Goal: Task Accomplishment & Management: Manage account settings

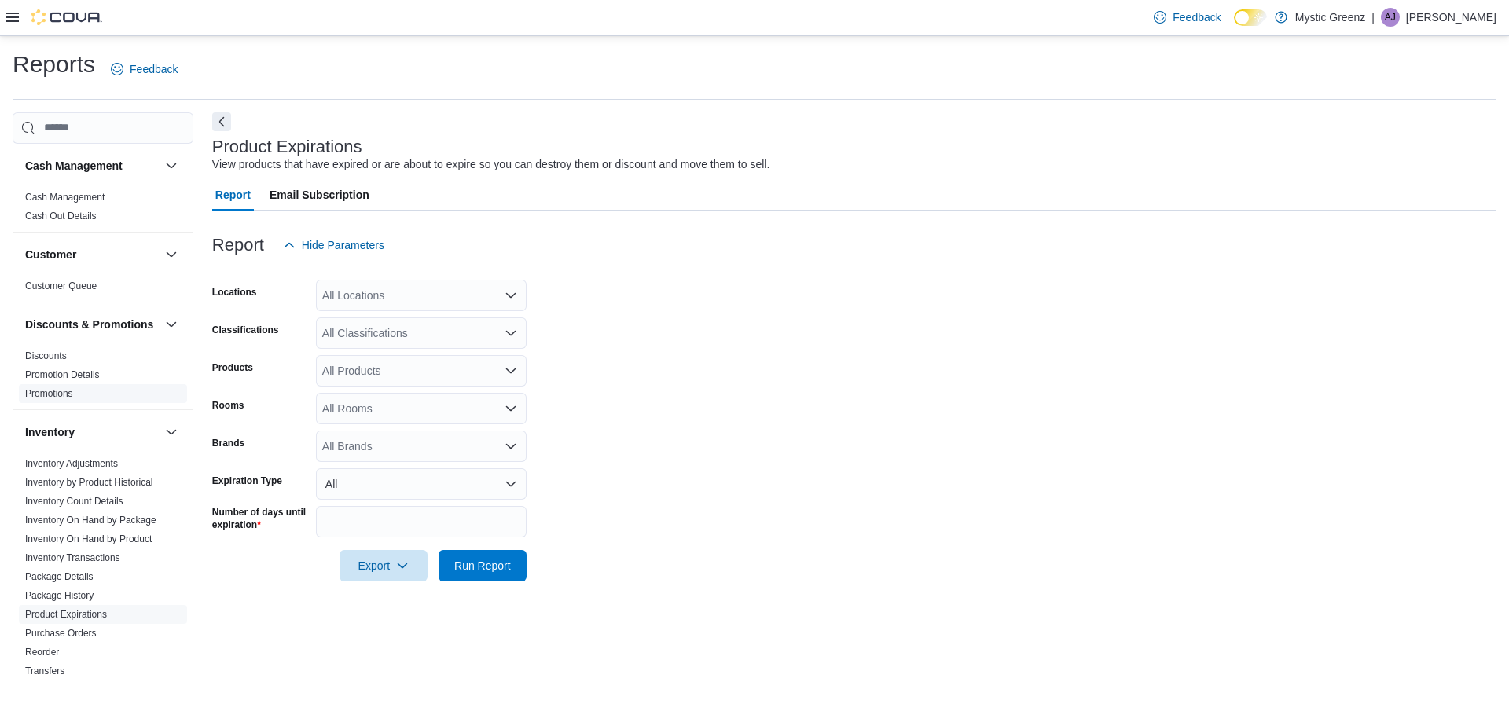
click at [72, 399] on link "Promotions" at bounding box center [49, 393] width 48 height 11
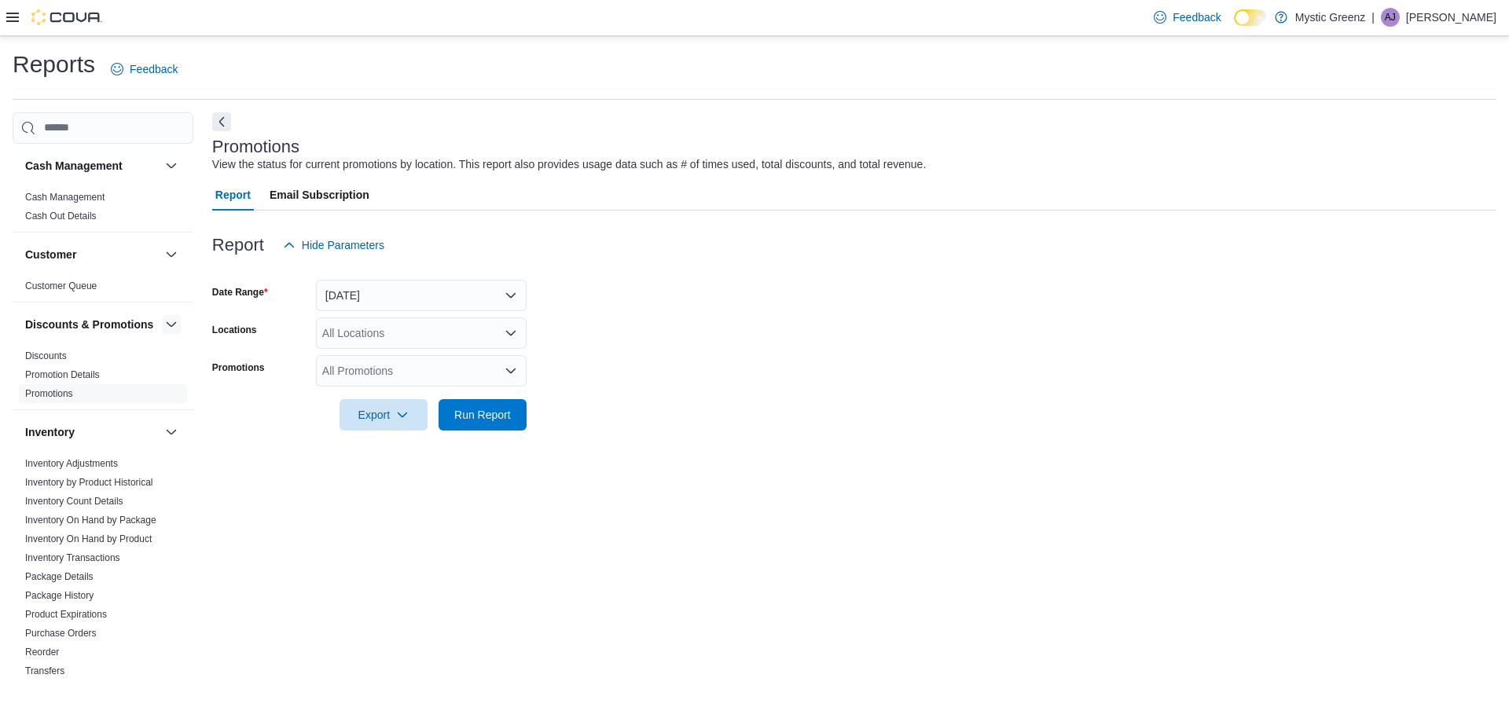
click at [162, 334] on button "button" at bounding box center [171, 324] width 19 height 19
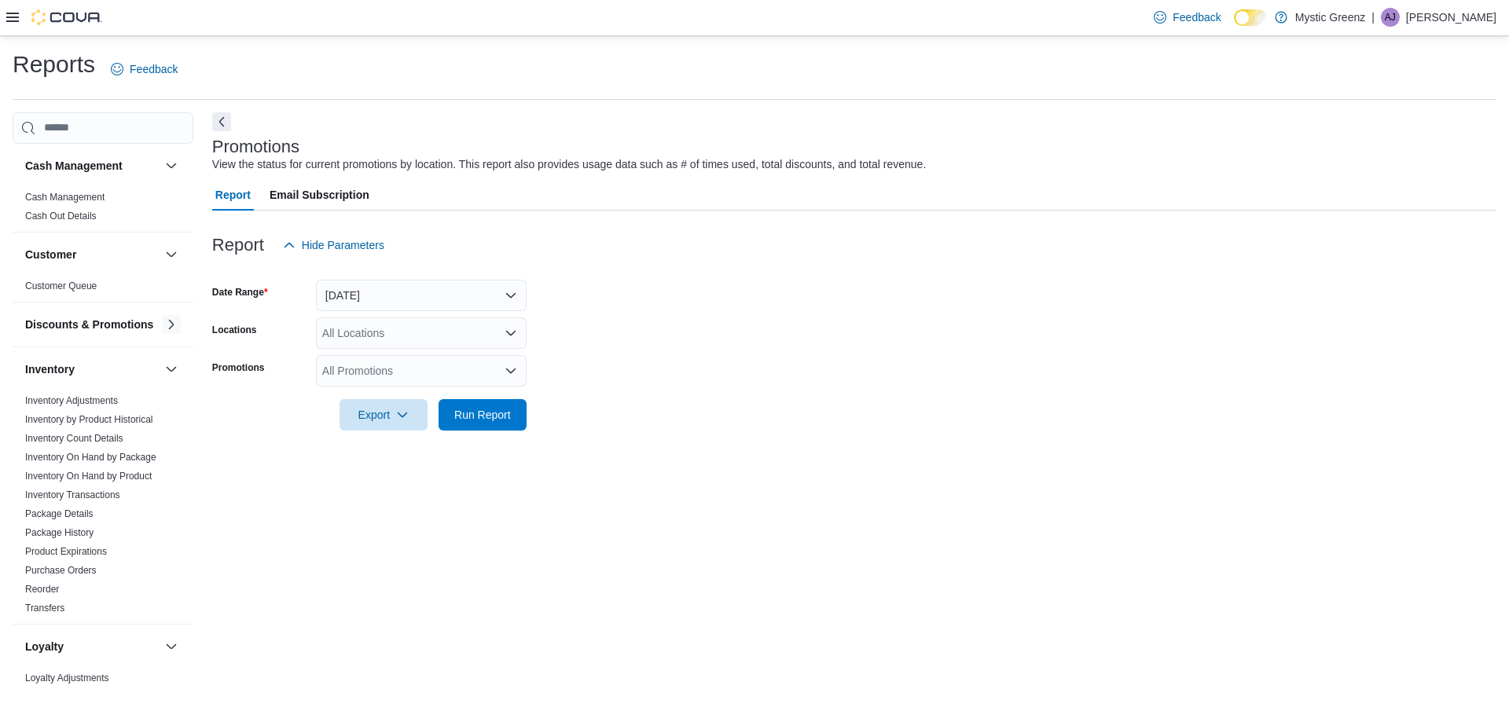
click at [162, 334] on button "button" at bounding box center [171, 324] width 19 height 19
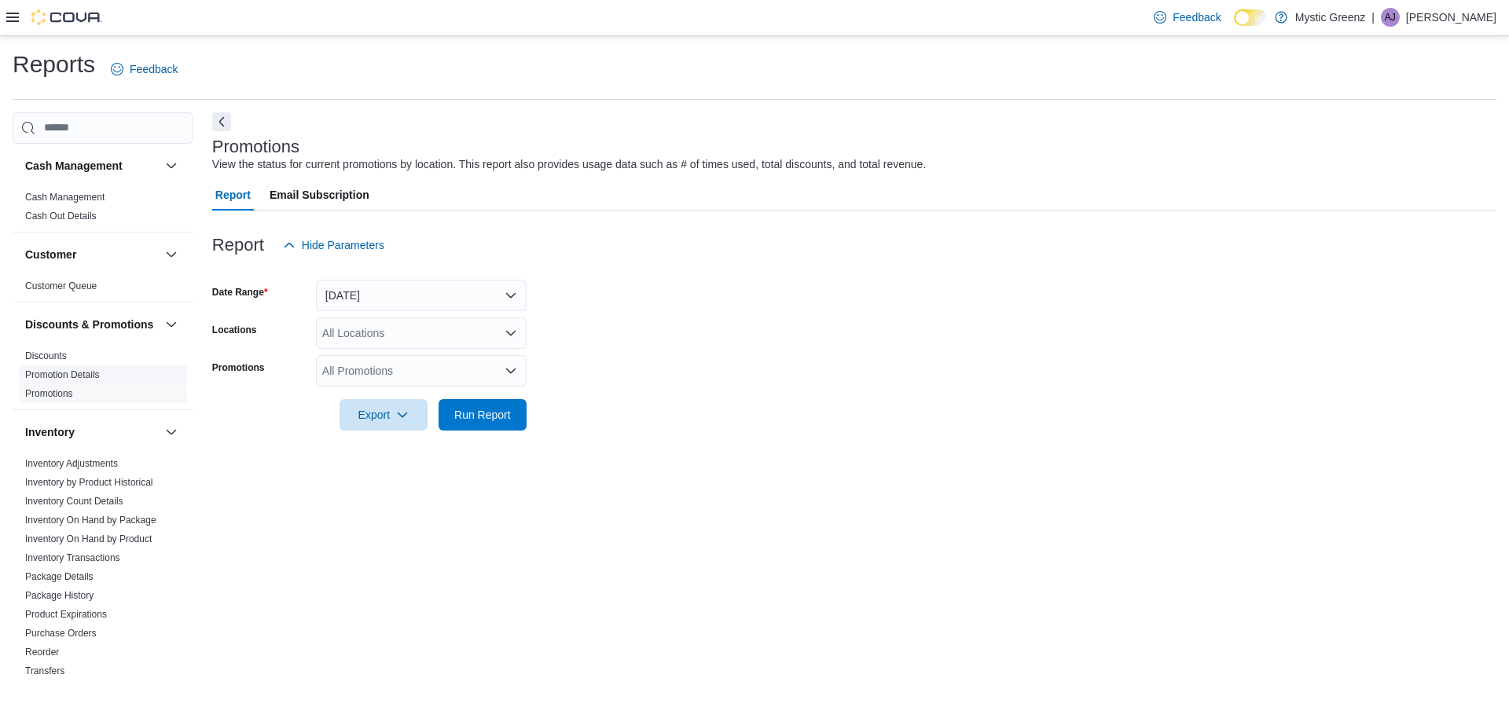
click at [64, 380] on link "Promotion Details" at bounding box center [62, 374] width 75 height 11
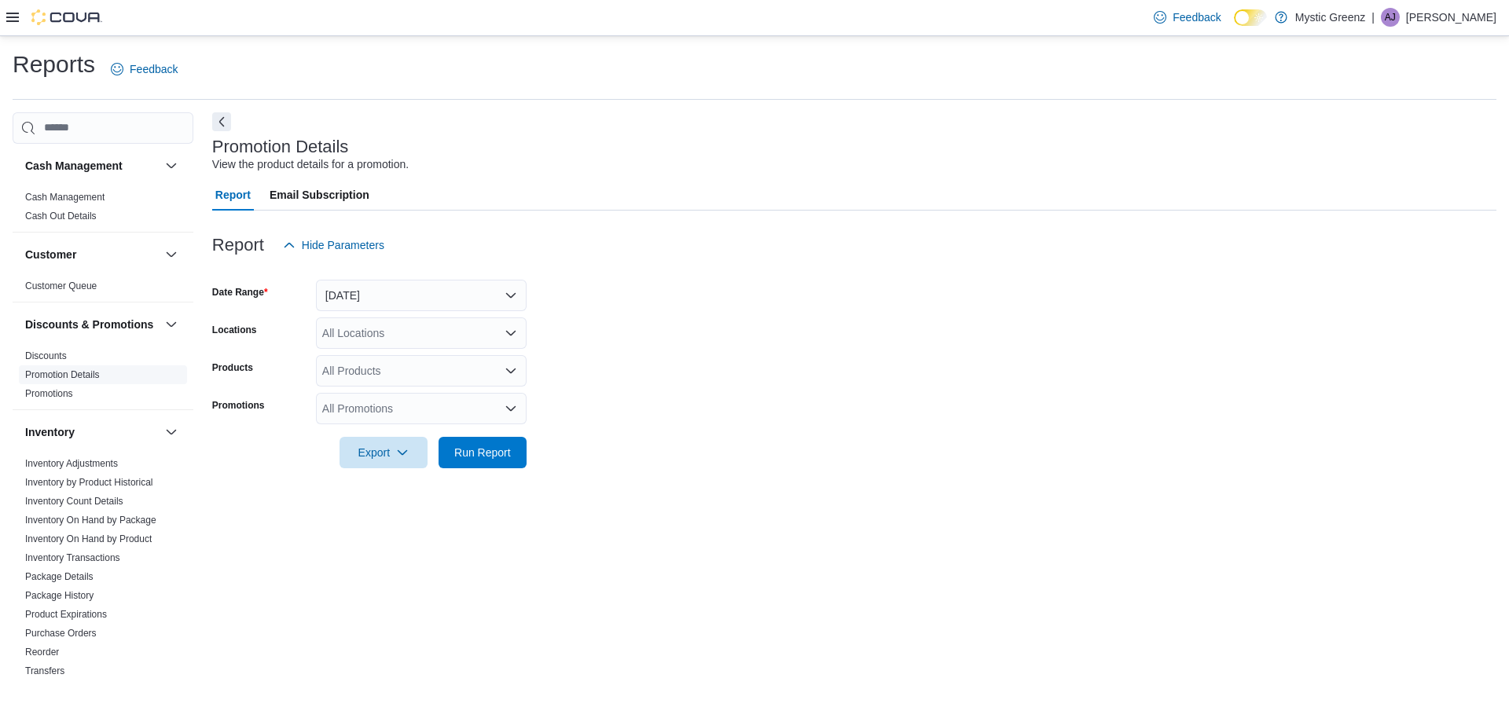
click at [64, 380] on link "Promotion Details" at bounding box center [62, 374] width 75 height 11
click at [48, 403] on span "Promotions" at bounding box center [103, 393] width 168 height 19
click at [50, 399] on link "Promotions" at bounding box center [49, 393] width 48 height 11
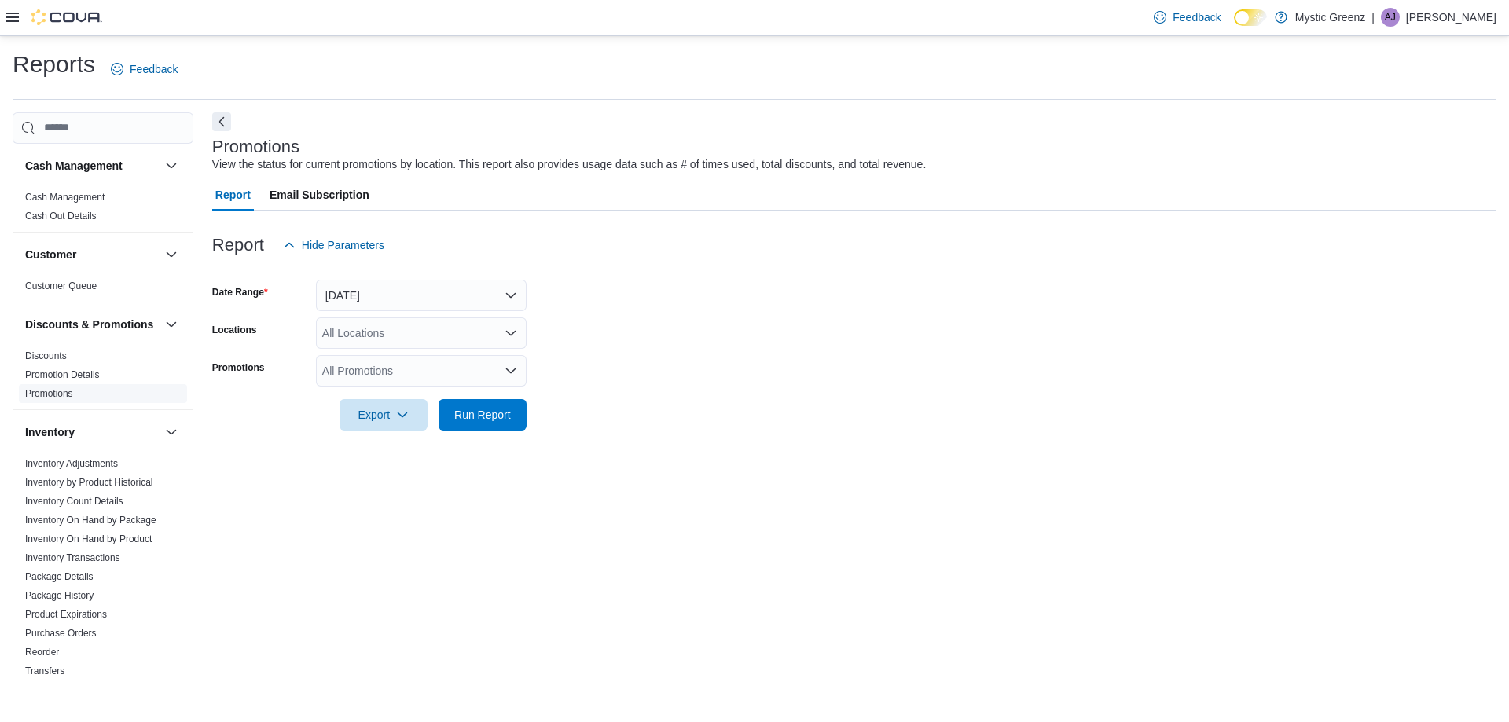
click at [45, 399] on link "Promotions" at bounding box center [49, 393] width 48 height 11
click at [162, 163] on button "button" at bounding box center [171, 165] width 19 height 19
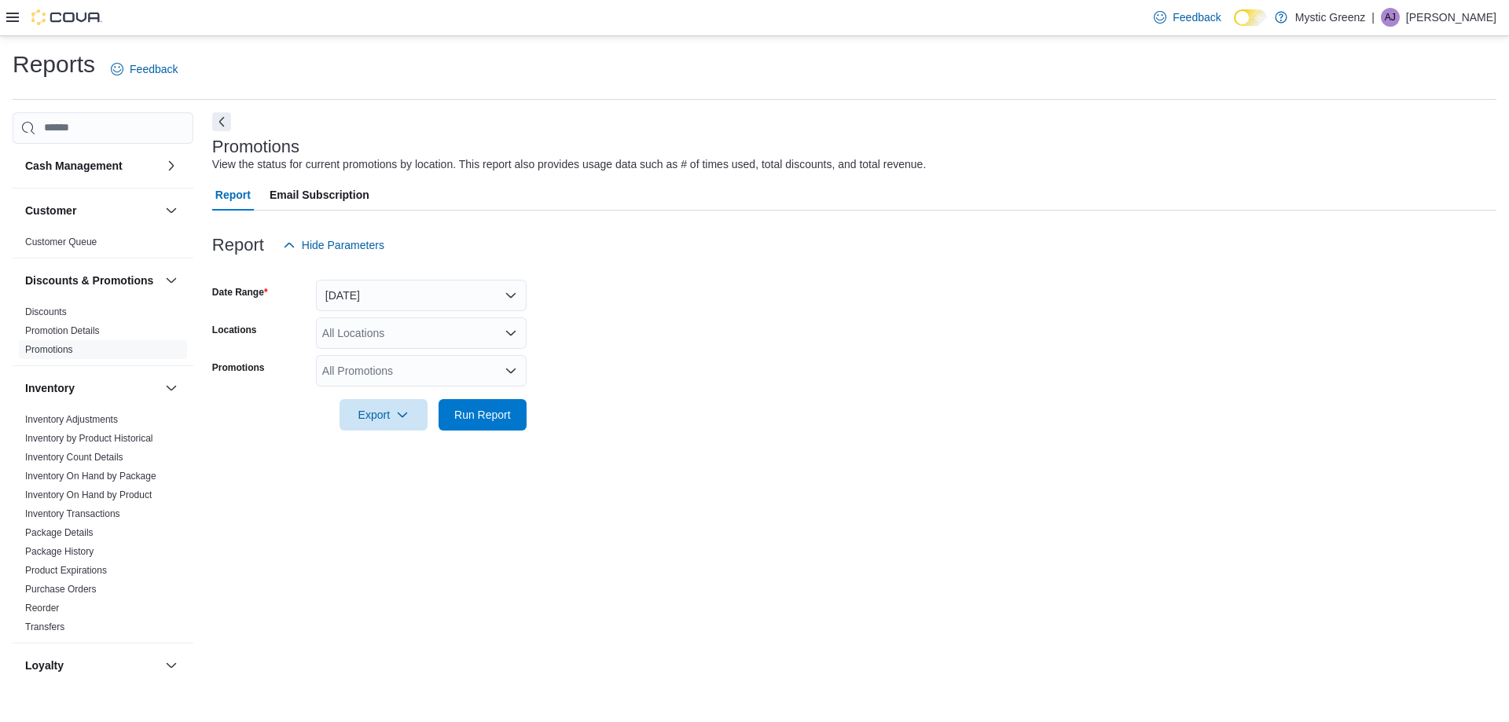
click at [9, 26] on div at bounding box center [54, 17] width 96 height 35
click at [10, 17] on icon at bounding box center [12, 17] width 13 height 13
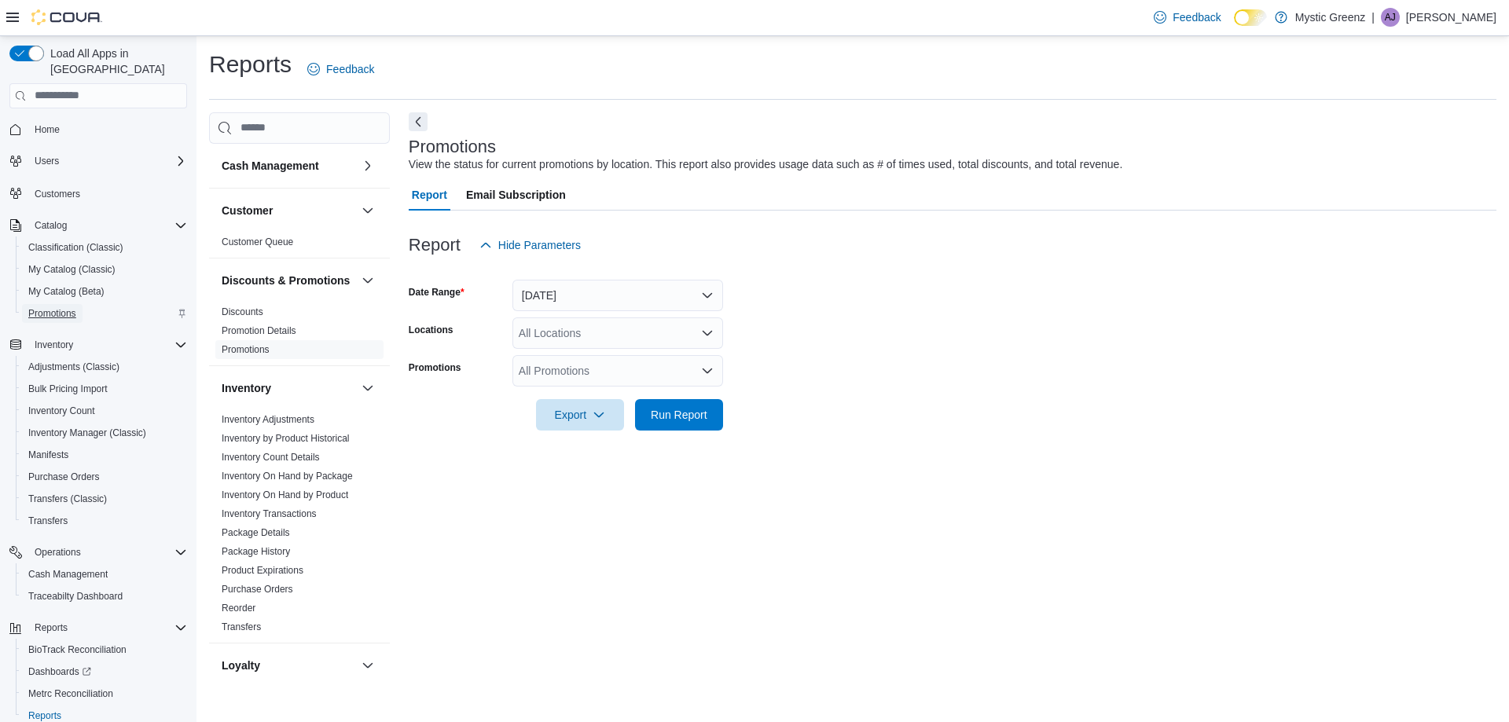
click at [61, 307] on span "Promotions" at bounding box center [52, 313] width 48 height 13
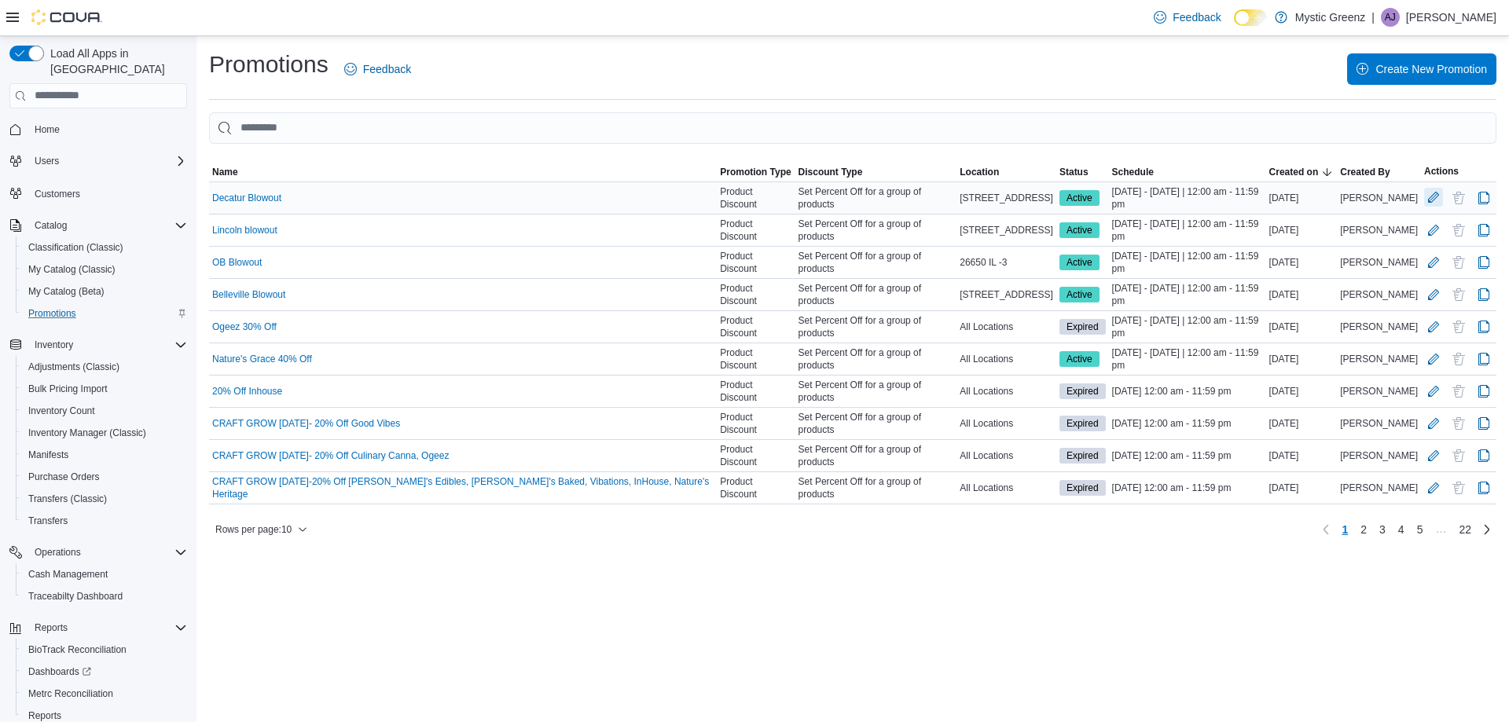
click at [1428, 195] on button "Edit Promotion" at bounding box center [1433, 197] width 19 height 19
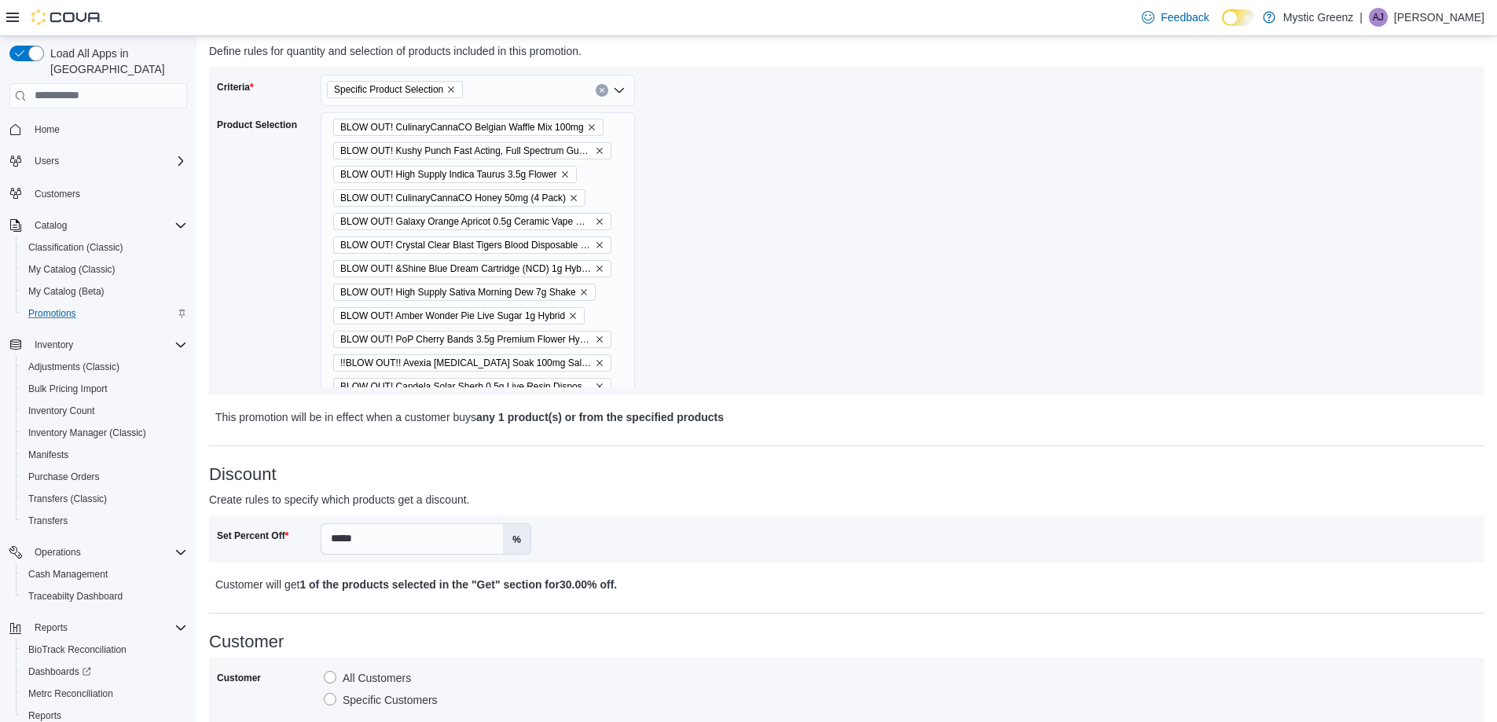
scroll to position [270, 0]
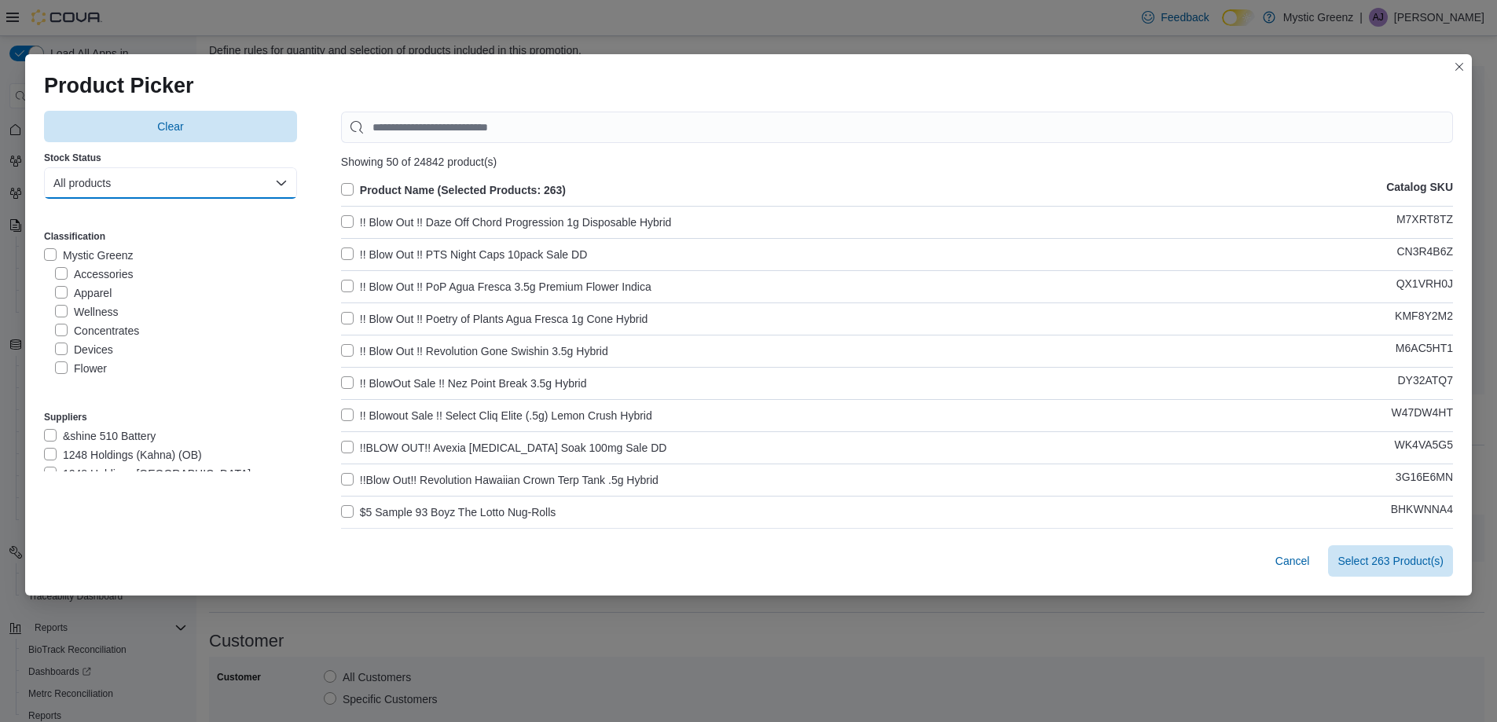
click at [244, 175] on button "All products" at bounding box center [170, 182] width 253 height 31
click at [171, 237] on span "In-Stock products" at bounding box center [163, 246] width 199 height 19
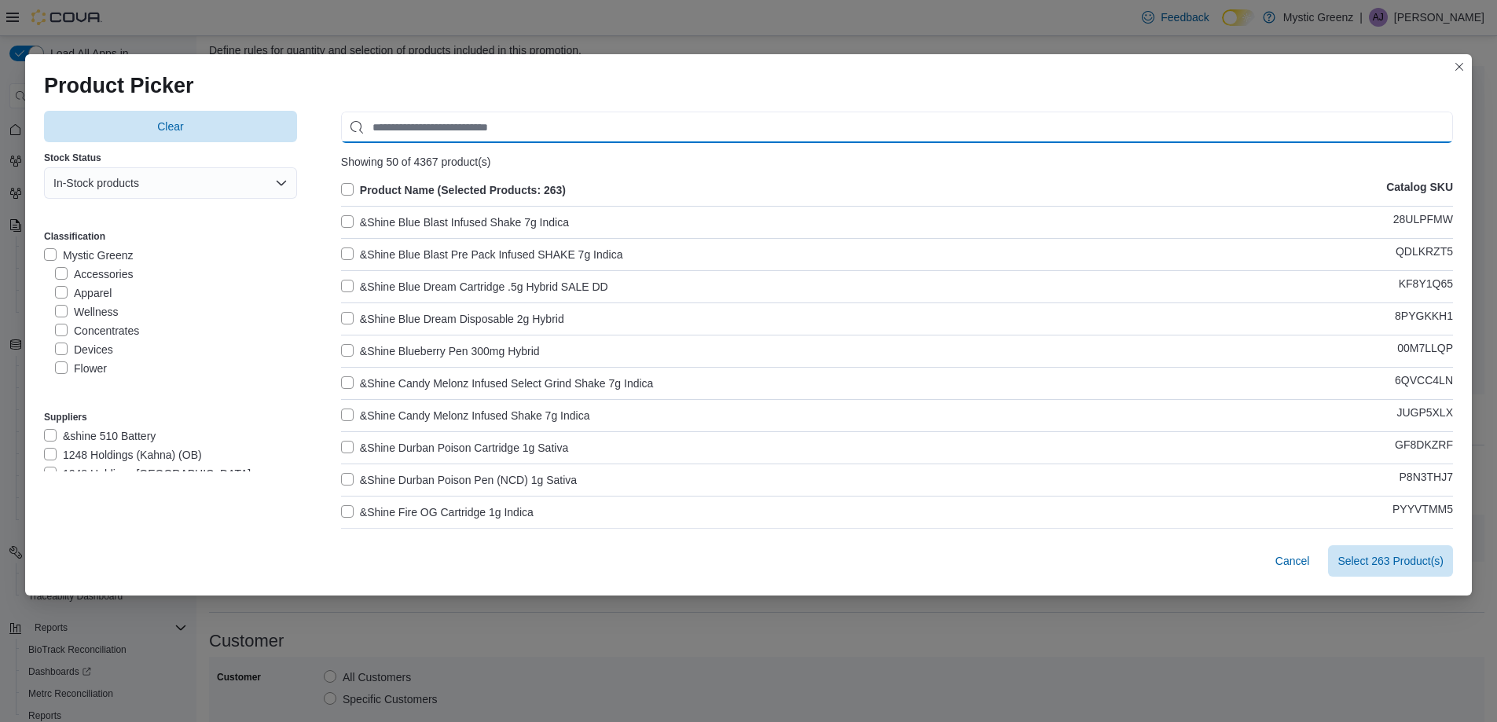
click at [476, 123] on input "Use aria labels when no actual label is in use" at bounding box center [897, 127] width 1112 height 31
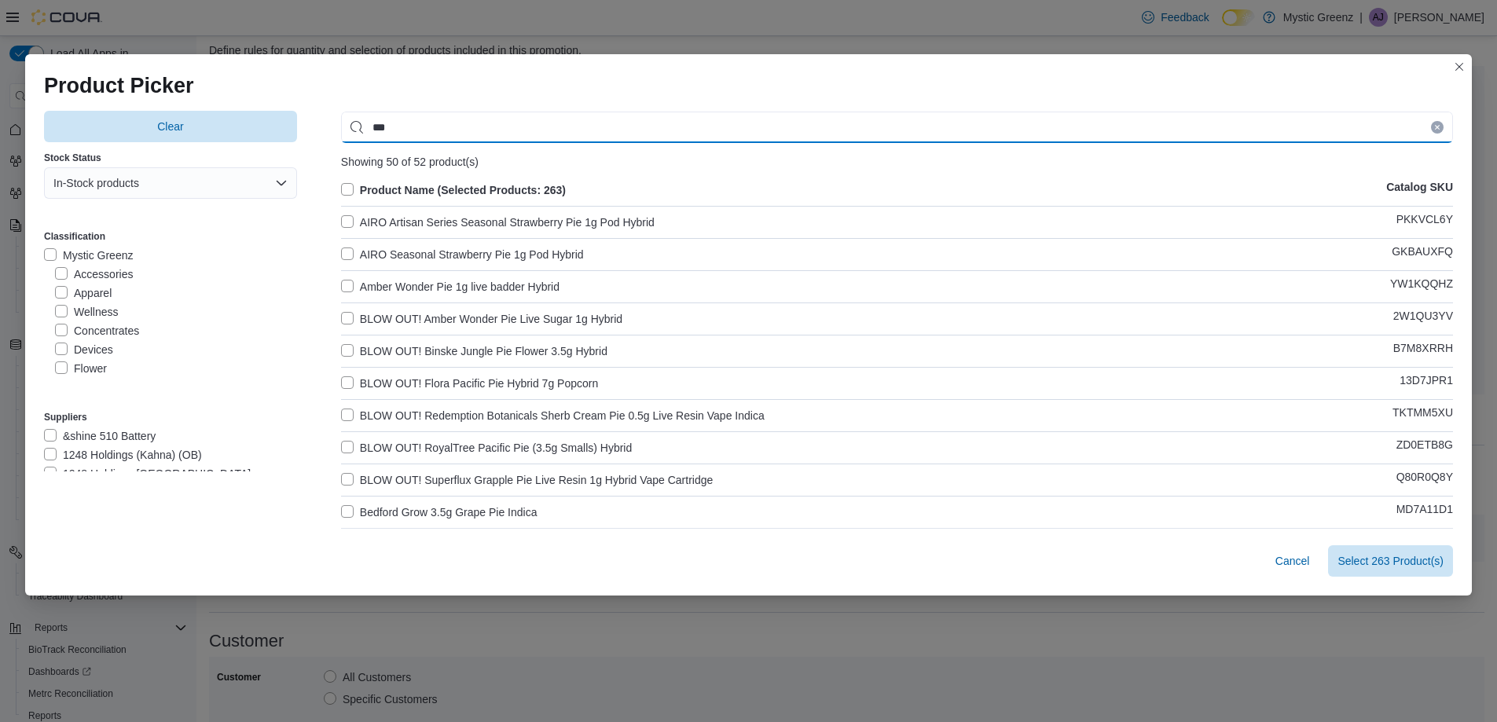
type input "***"
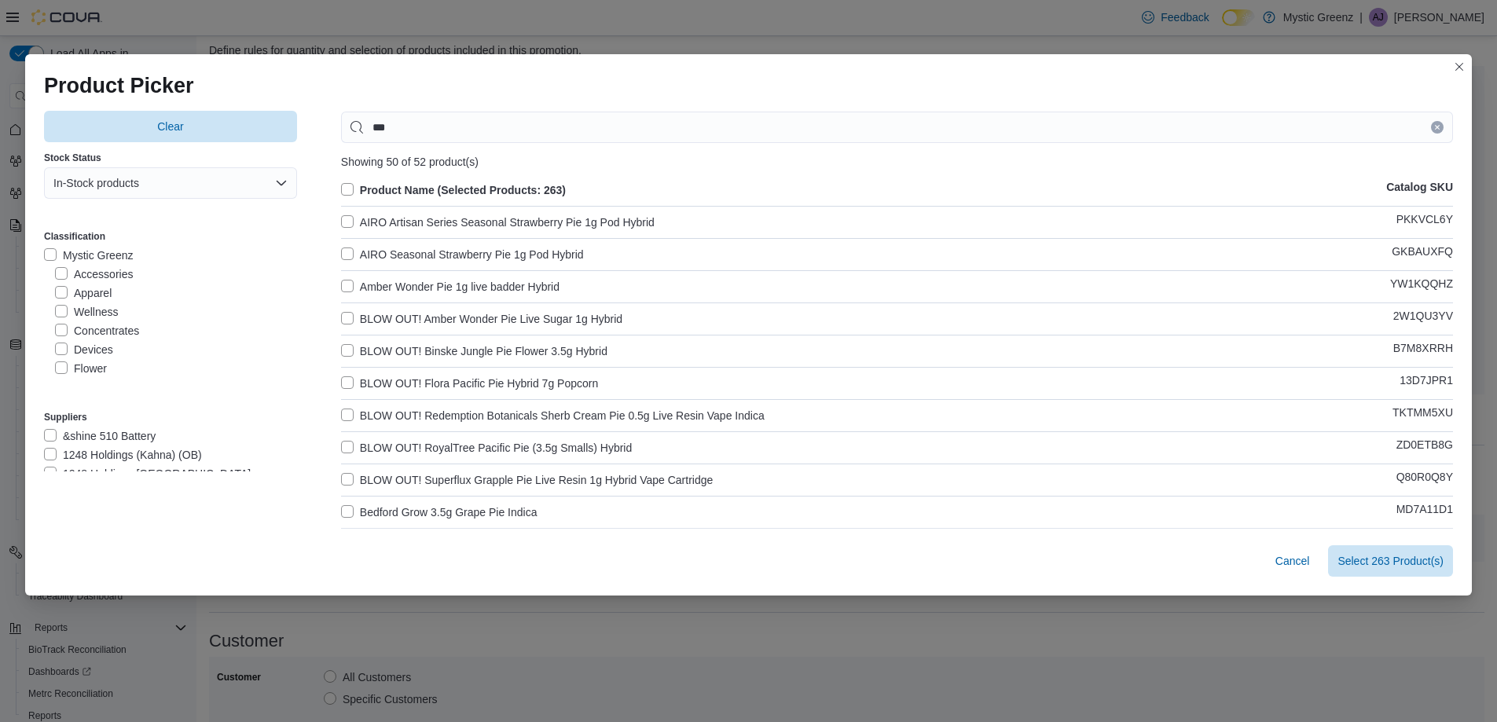
click at [55, 370] on label "Flower" at bounding box center [81, 368] width 52 height 19
click at [341, 447] on label "Ozone Georgia Pie 3.5g Hybrid SALE DD" at bounding box center [463, 448] width 244 height 19
click at [1467, 69] on button "Closes this modal window" at bounding box center [1459, 66] width 19 height 19
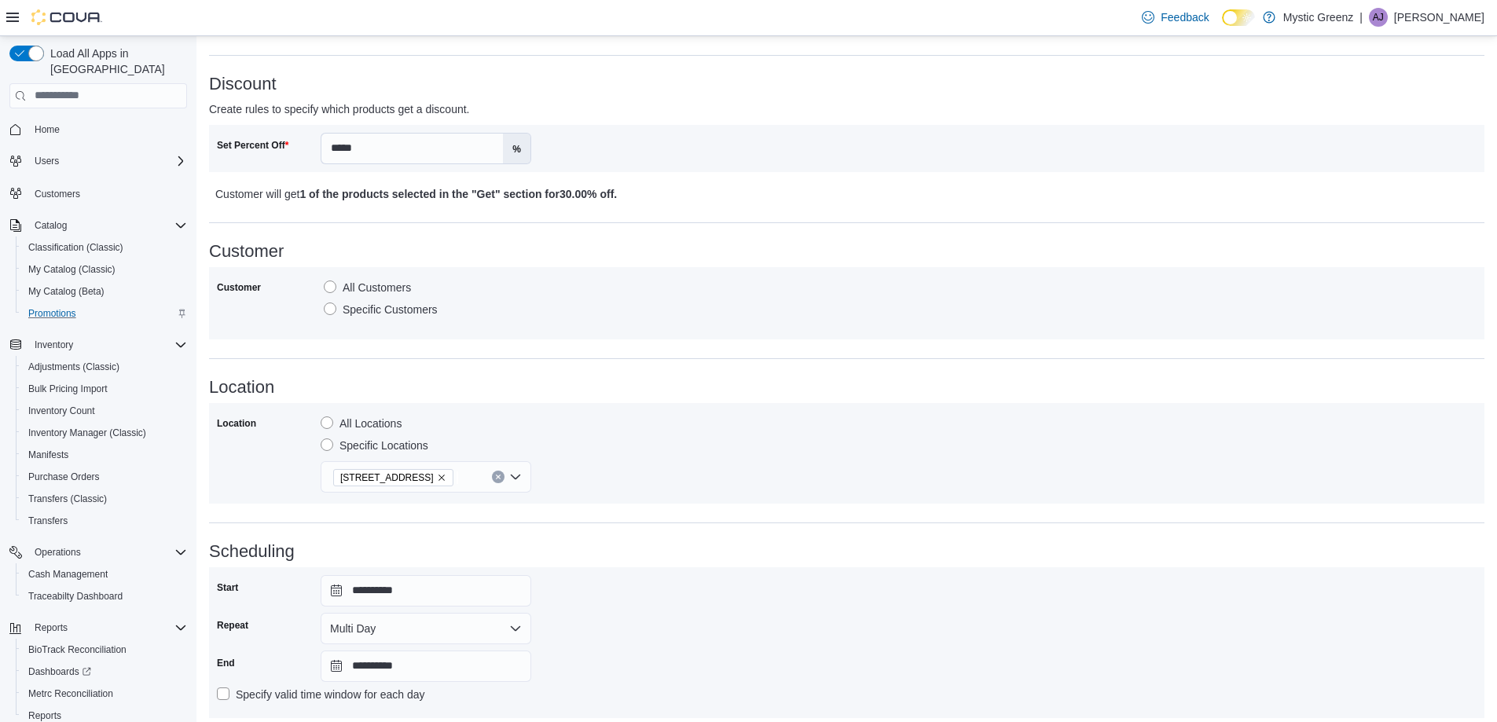
scroll to position [751, 0]
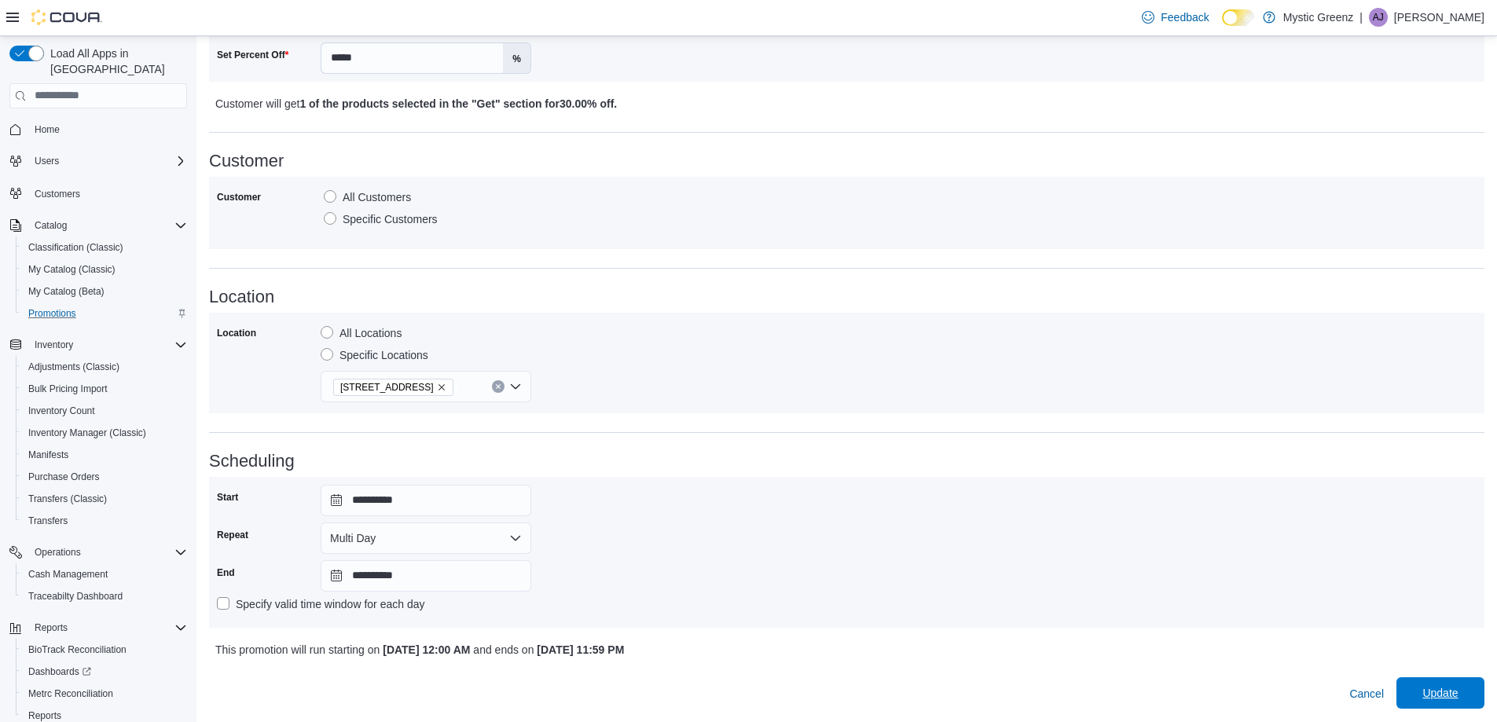
click at [1446, 691] on span "Update" at bounding box center [1440, 693] width 35 height 16
